Goal: Task Accomplishment & Management: Use online tool/utility

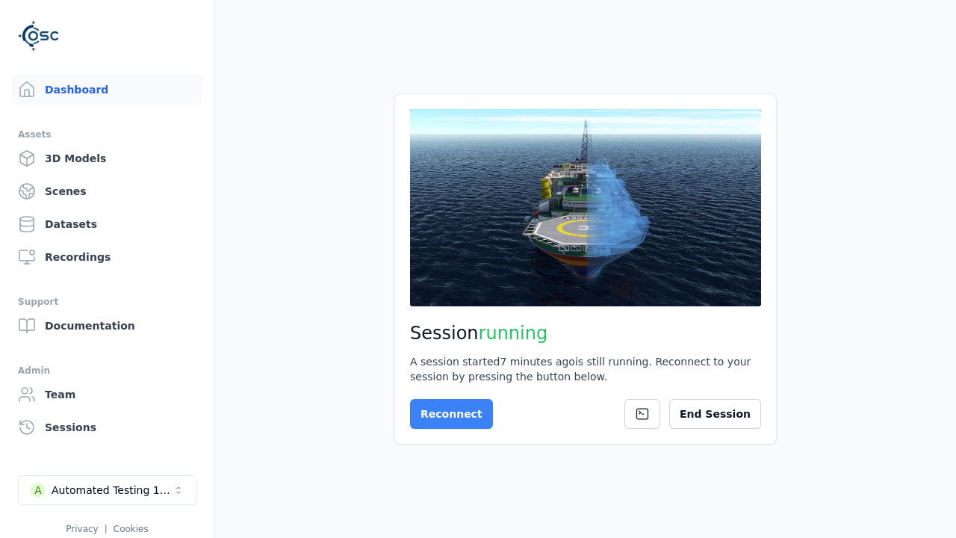
click at [442, 409] on button "Reconnect" at bounding box center [451, 414] width 83 height 30
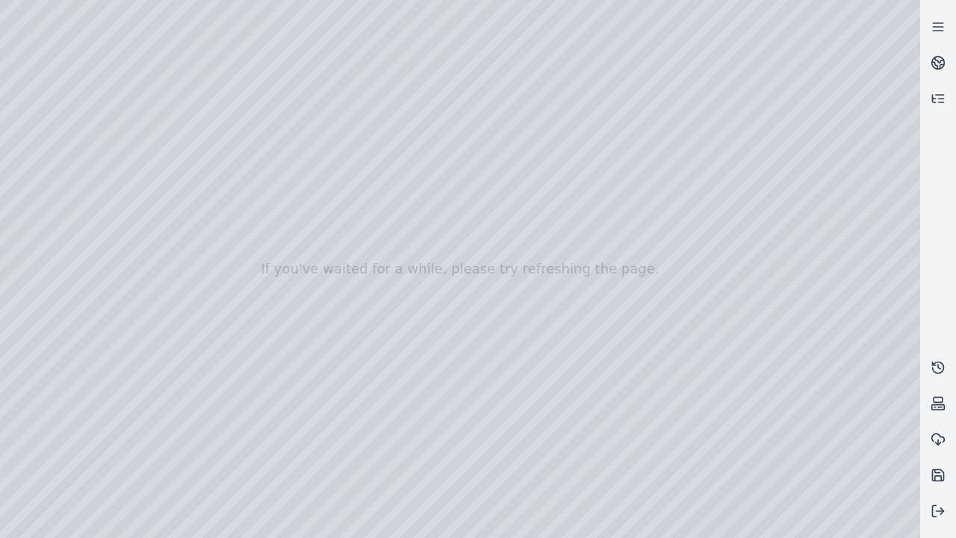
click at [165, 31] on div at bounding box center [460, 269] width 920 height 538
click at [114, 70] on div at bounding box center [460, 269] width 920 height 538
click at [691, 525] on div at bounding box center [460, 269] width 920 height 538
